Goal: Task Accomplishment & Management: Complete application form

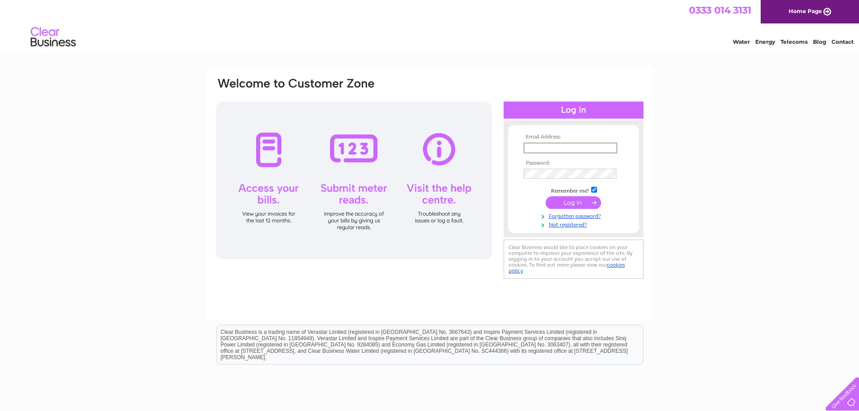
click at [567, 143] on input "text" at bounding box center [571, 148] width 94 height 11
type input "sales@gallowayfoodservice.co.uk"
click at [565, 216] on link "Forgotten password?" at bounding box center [575, 214] width 102 height 9
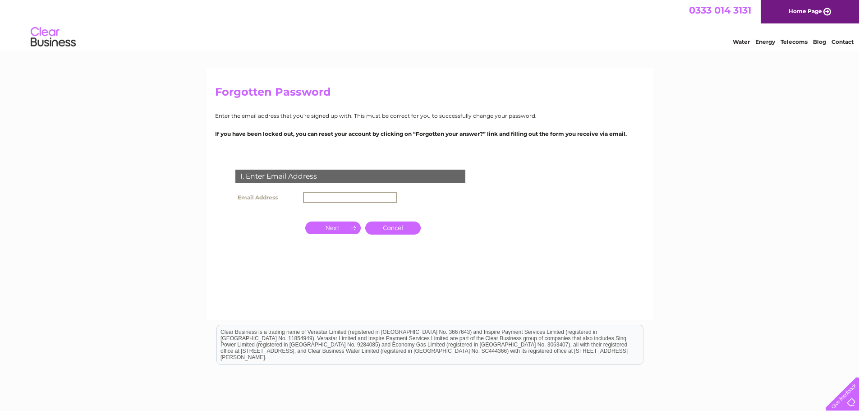
drag, startPoint x: 341, startPoint y: 202, endPoint x: 340, endPoint y: 197, distance: 4.9
click at [341, 202] on input "text" at bounding box center [350, 197] width 94 height 11
click at [333, 226] on input "button" at bounding box center [332, 227] width 55 height 13
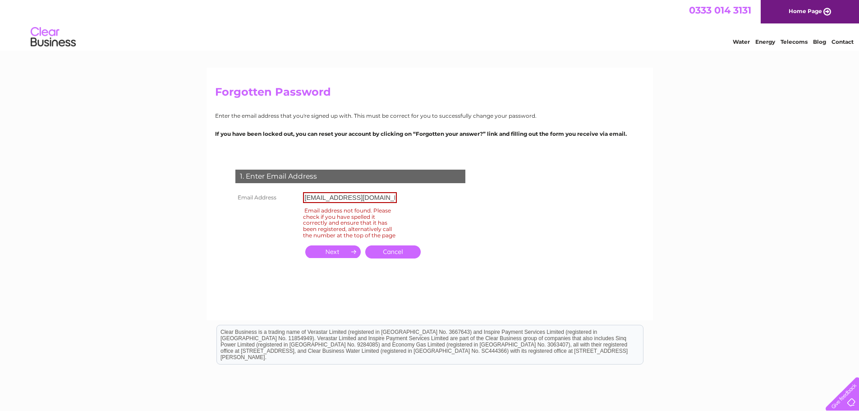
click at [393, 197] on input "[EMAIL_ADDRESS][DOMAIN_NAME]" at bounding box center [350, 197] width 94 height 11
type input "[EMAIL_ADDRESS][DOMAIN_NAME]"
click at [322, 258] on input "button" at bounding box center [332, 251] width 55 height 13
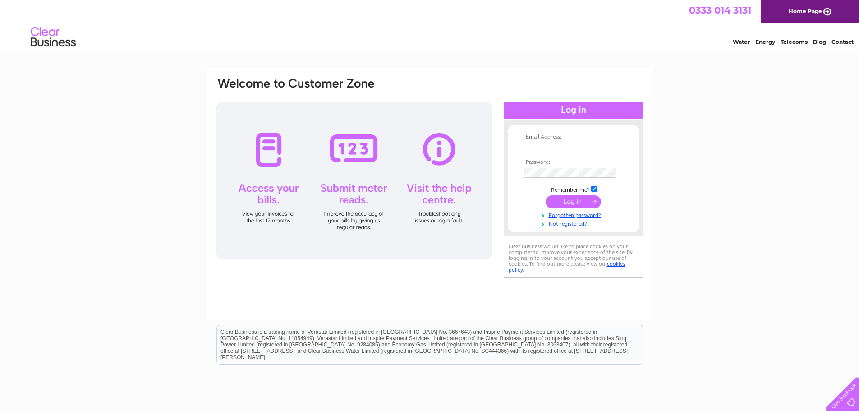
drag, startPoint x: 578, startPoint y: 224, endPoint x: 580, endPoint y: 236, distance: 11.9
click at [578, 224] on link "Not registered?" at bounding box center [575, 223] width 102 height 9
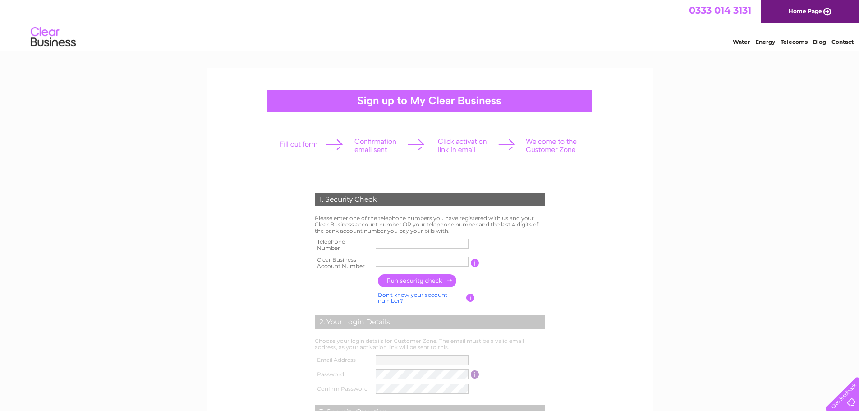
click at [406, 239] on input "text" at bounding box center [422, 244] width 93 height 10
type input "01387720097"
click at [423, 283] on input "button" at bounding box center [417, 280] width 79 height 13
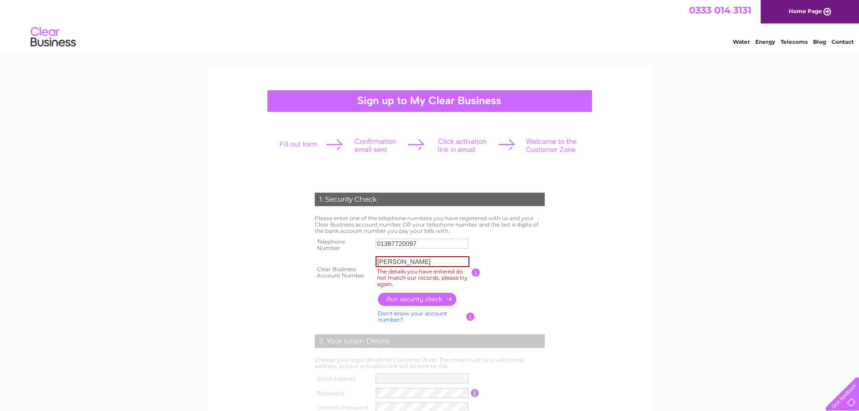
click at [410, 261] on input "Galloway" at bounding box center [423, 261] width 94 height 11
click at [411, 262] on input "Galloway" at bounding box center [423, 261] width 94 height 11
type input "G"
type input "1156490"
click at [416, 302] on input "button" at bounding box center [417, 299] width 79 height 13
